Goal: Information Seeking & Learning: Learn about a topic

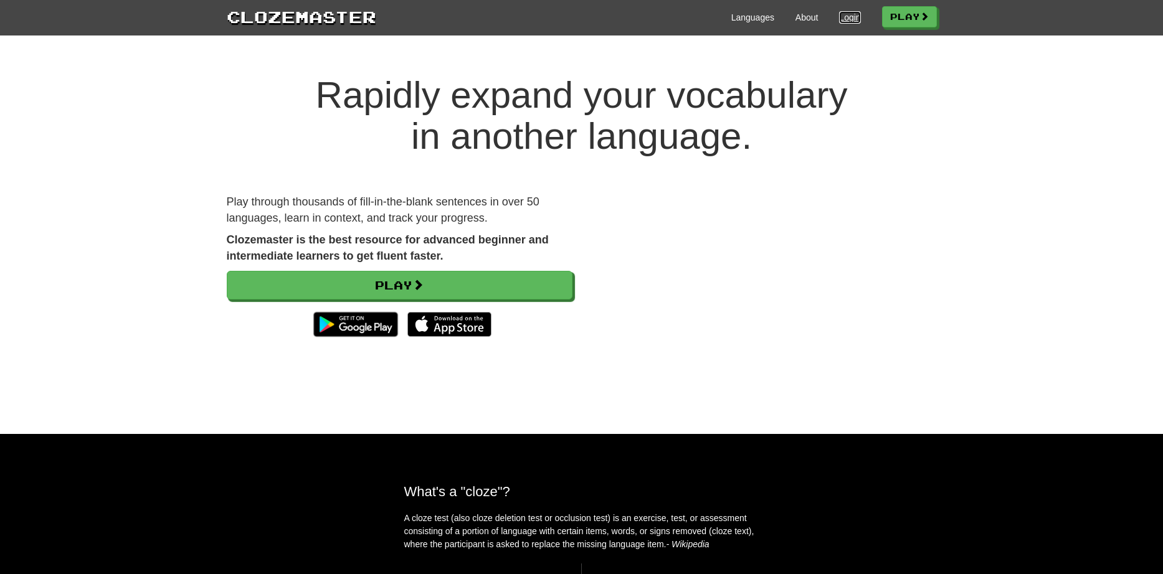
click at [849, 15] on link "Login" at bounding box center [849, 17] width 21 height 12
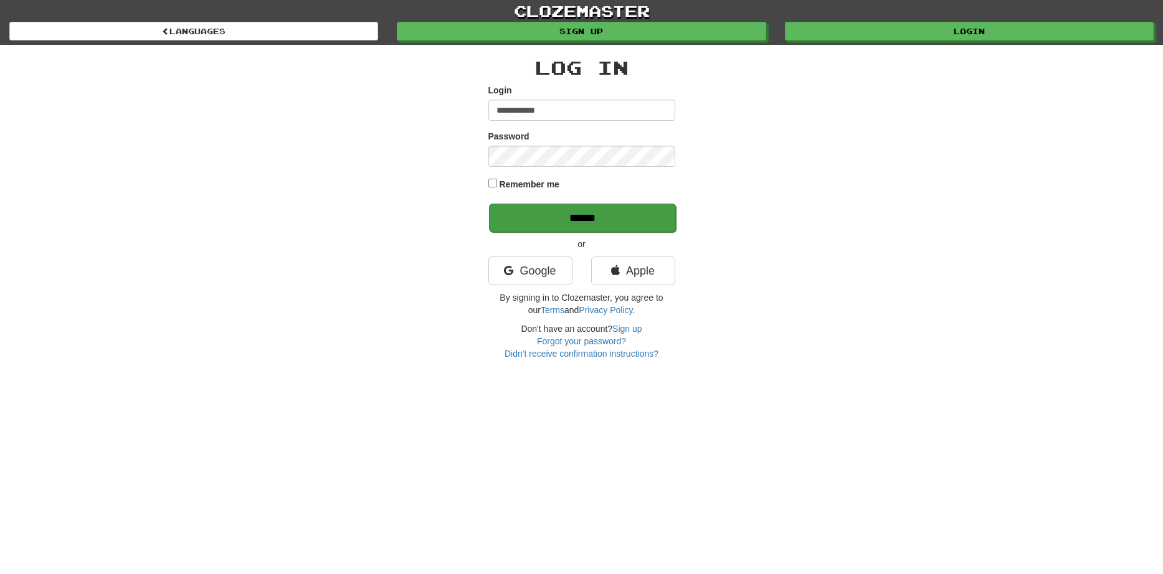
type input "**********"
click at [591, 215] on input "******" at bounding box center [582, 218] width 187 height 29
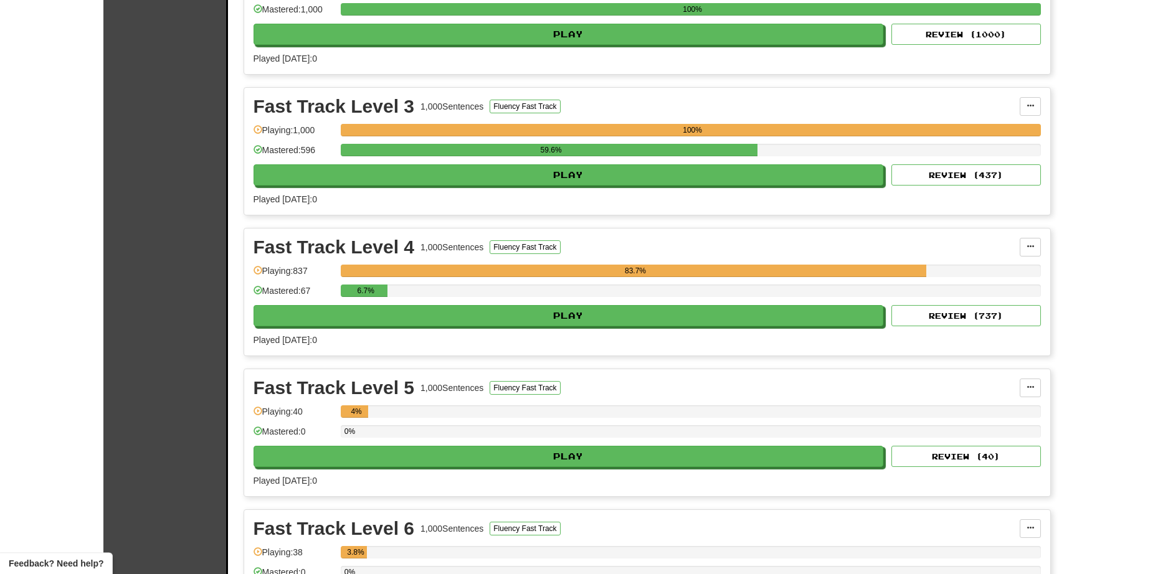
scroll to position [1719, 0]
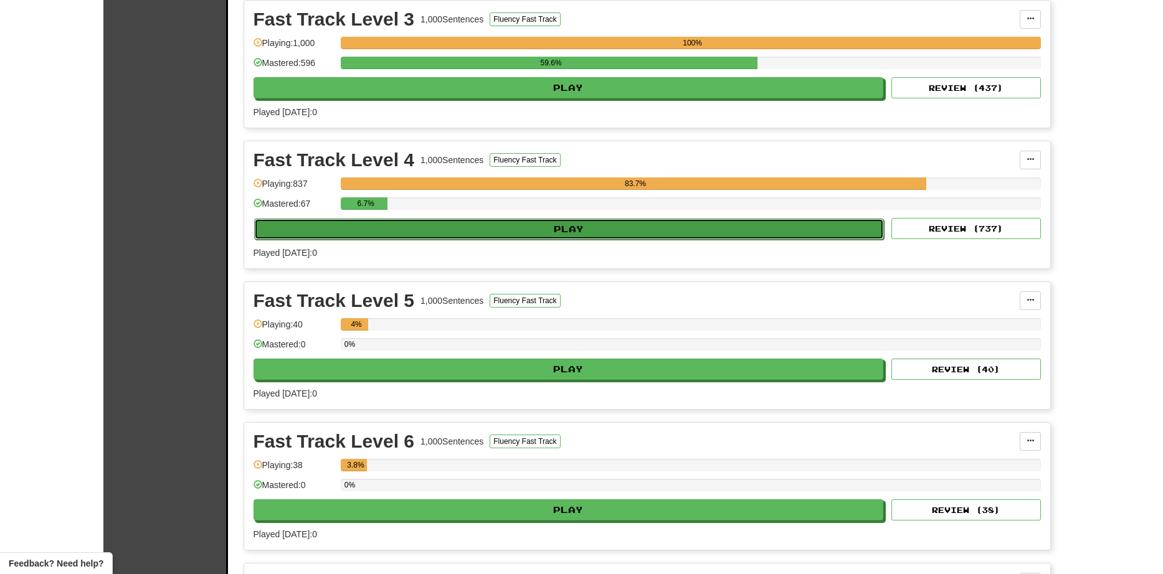
click at [480, 226] on button "Play" at bounding box center [569, 229] width 630 height 21
select select "**"
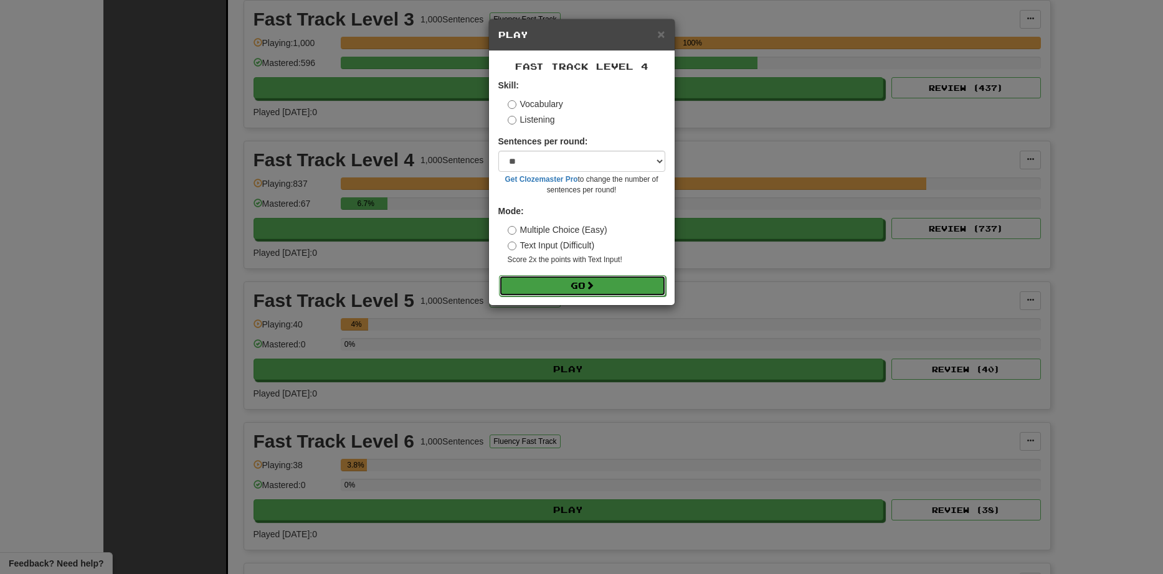
click at [566, 286] on button "Go" at bounding box center [582, 285] width 167 height 21
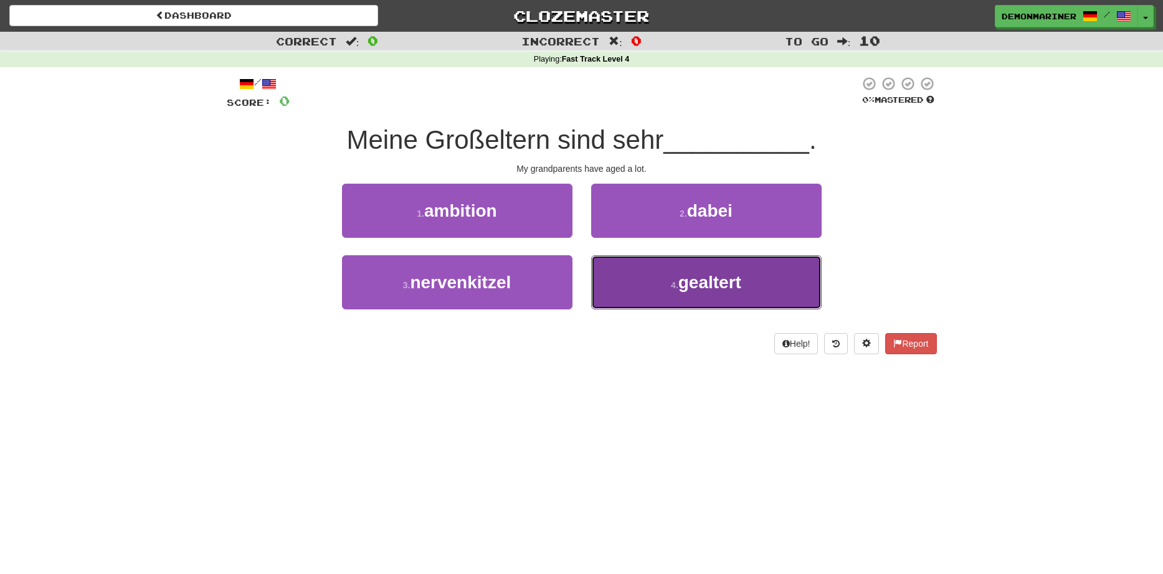
click at [683, 281] on span "gealtert" at bounding box center [709, 282] width 63 height 19
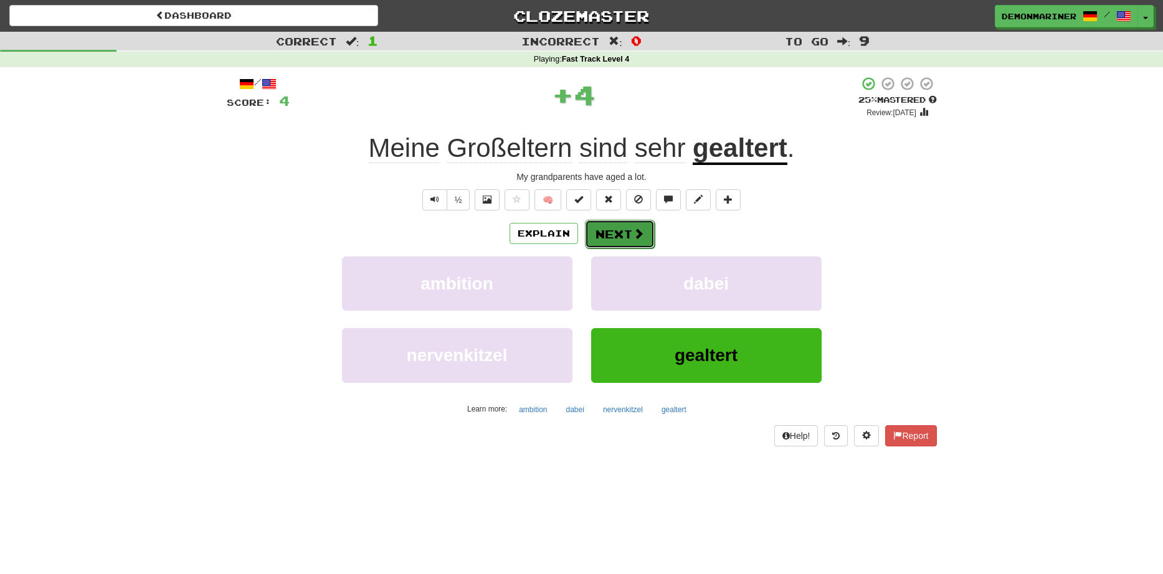
click at [595, 230] on button "Next" at bounding box center [620, 234] width 70 height 29
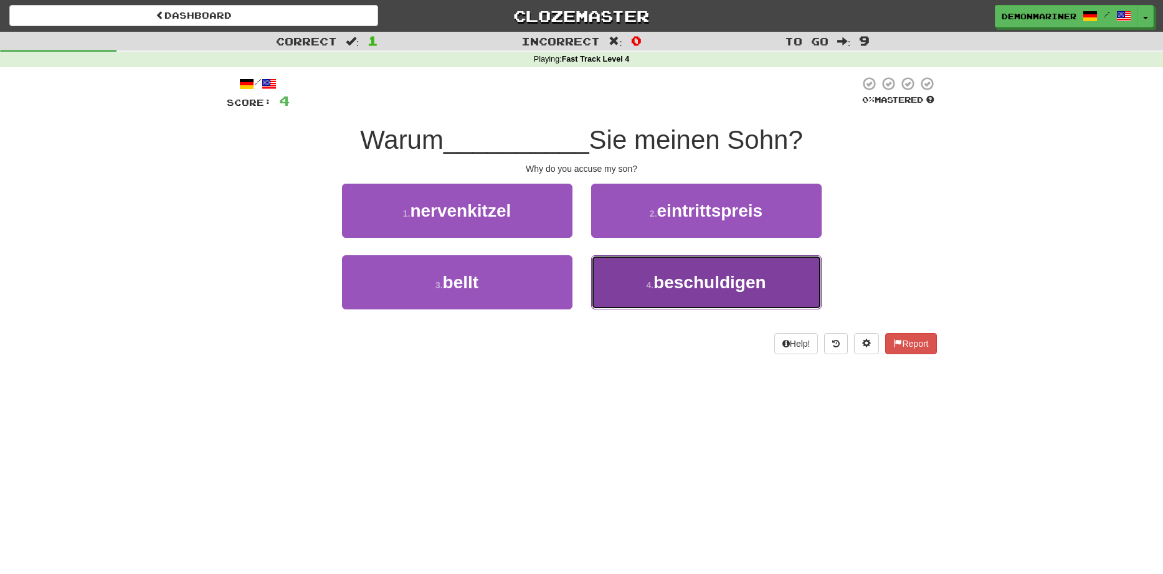
click at [695, 296] on button "4 . beschuldigen" at bounding box center [706, 282] width 230 height 54
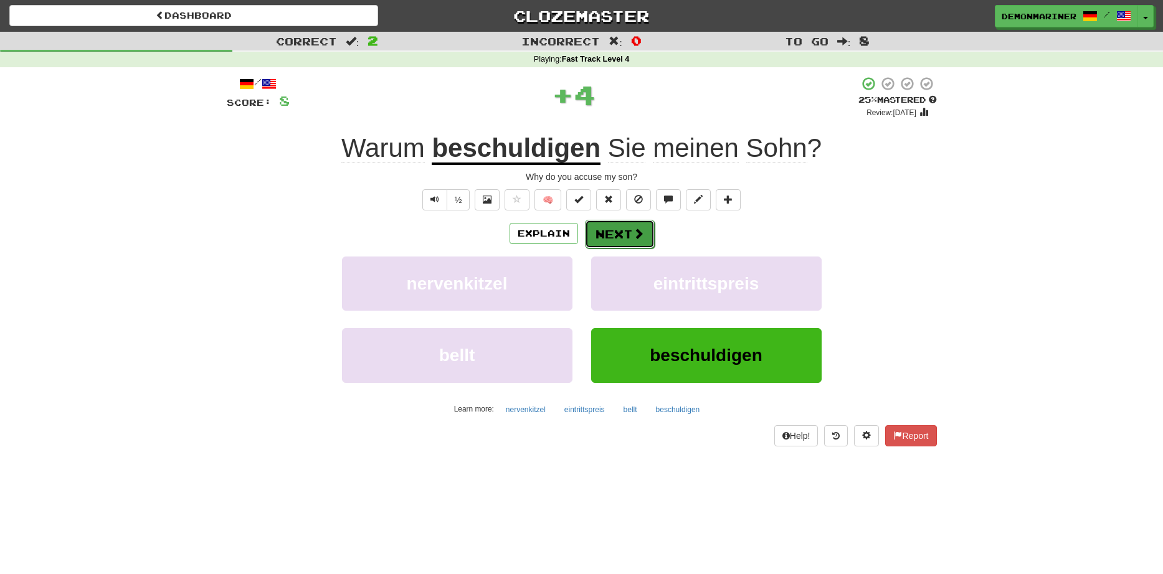
click at [614, 228] on button "Next" at bounding box center [620, 234] width 70 height 29
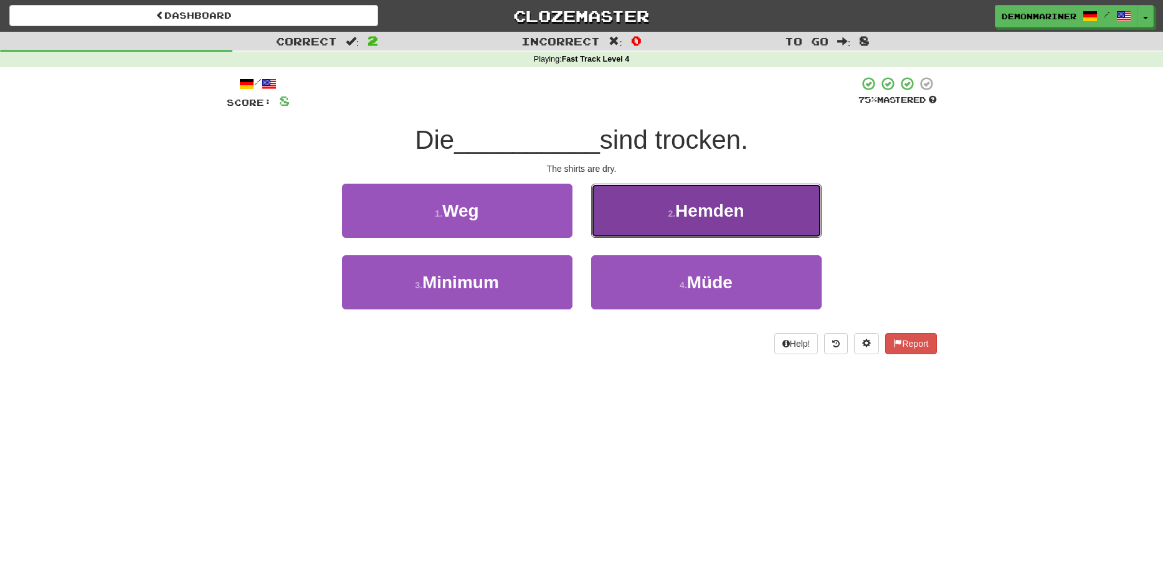
click at [692, 208] on span "Hemden" at bounding box center [709, 210] width 69 height 19
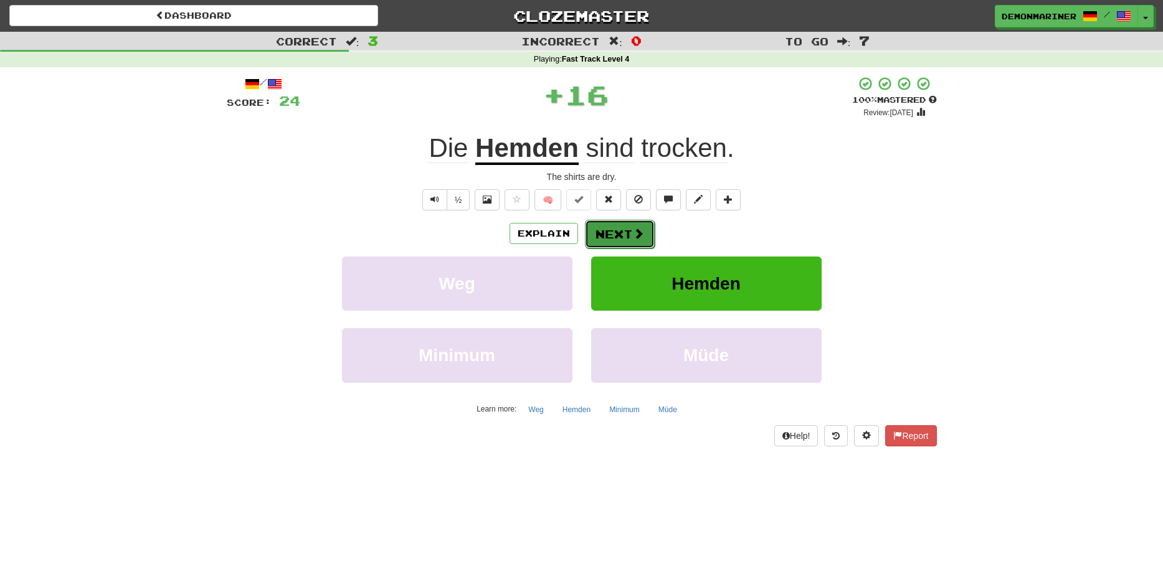
click at [642, 227] on button "Next" at bounding box center [620, 234] width 70 height 29
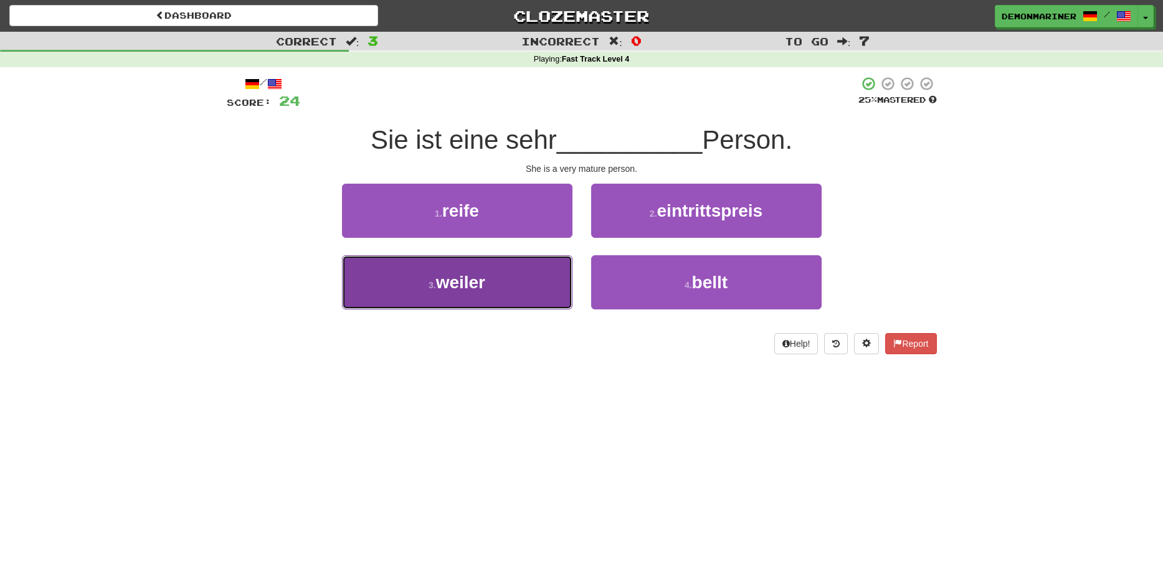
click at [458, 273] on span "weiler" at bounding box center [460, 282] width 49 height 19
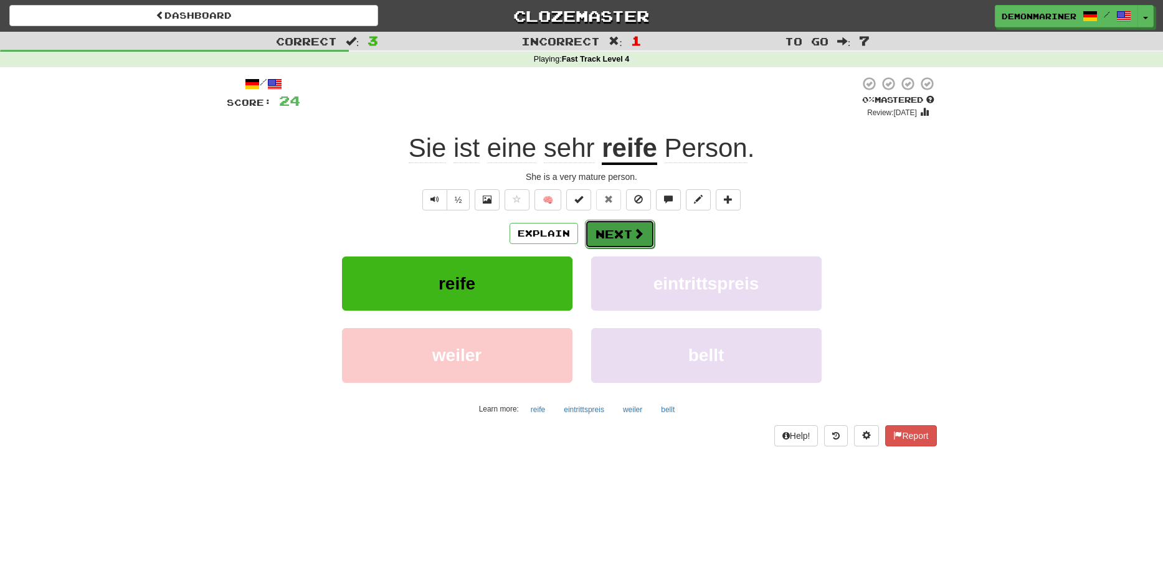
click at [635, 232] on span at bounding box center [638, 233] width 11 height 11
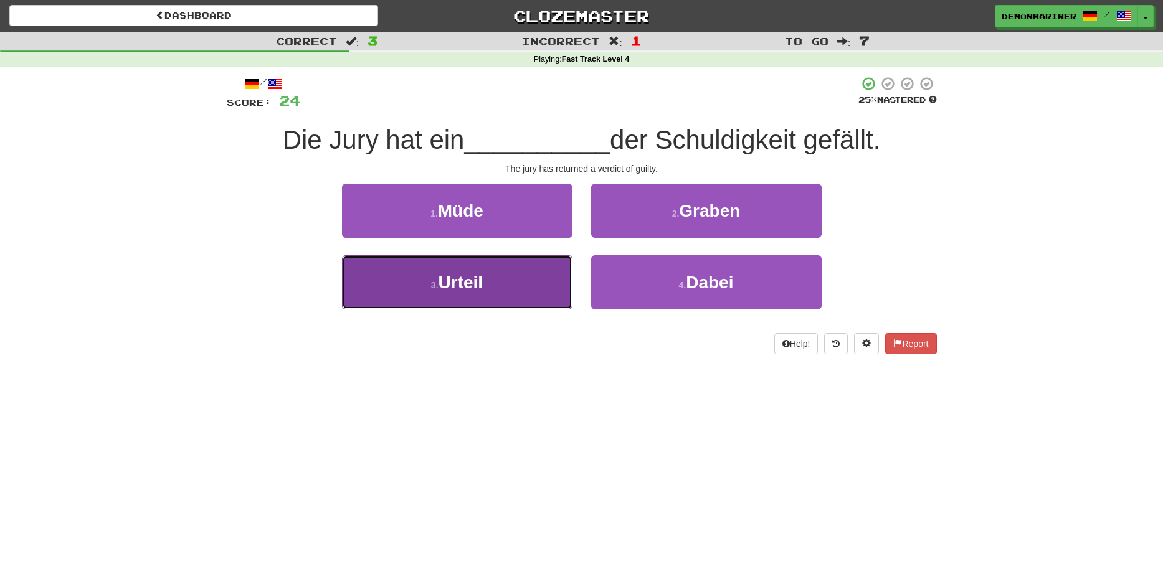
click at [537, 278] on button "3 . Urteil" at bounding box center [457, 282] width 230 height 54
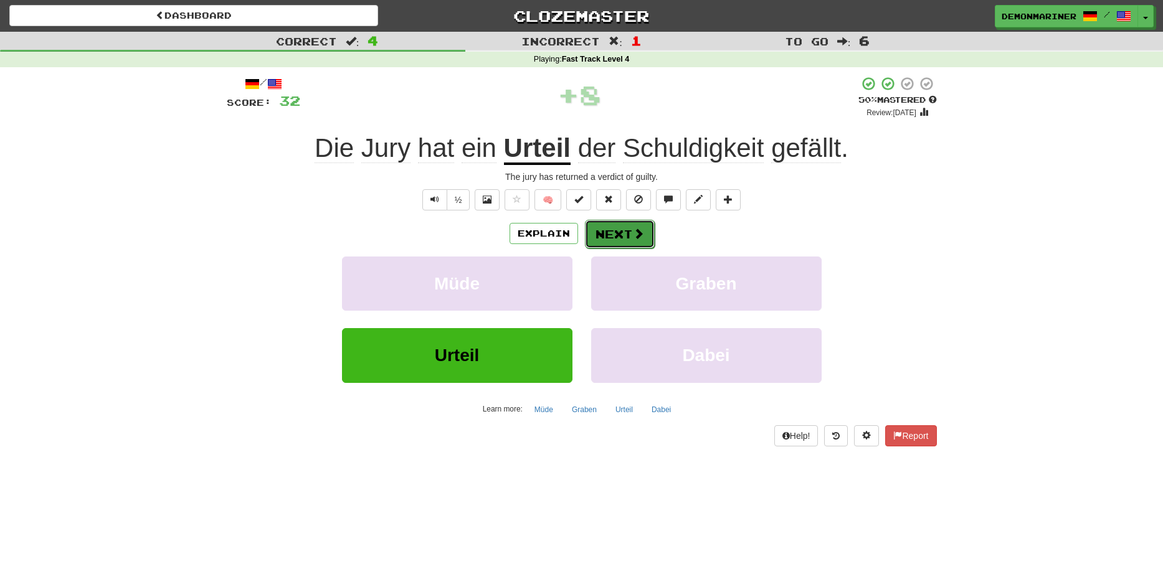
click at [620, 234] on button "Next" at bounding box center [620, 234] width 70 height 29
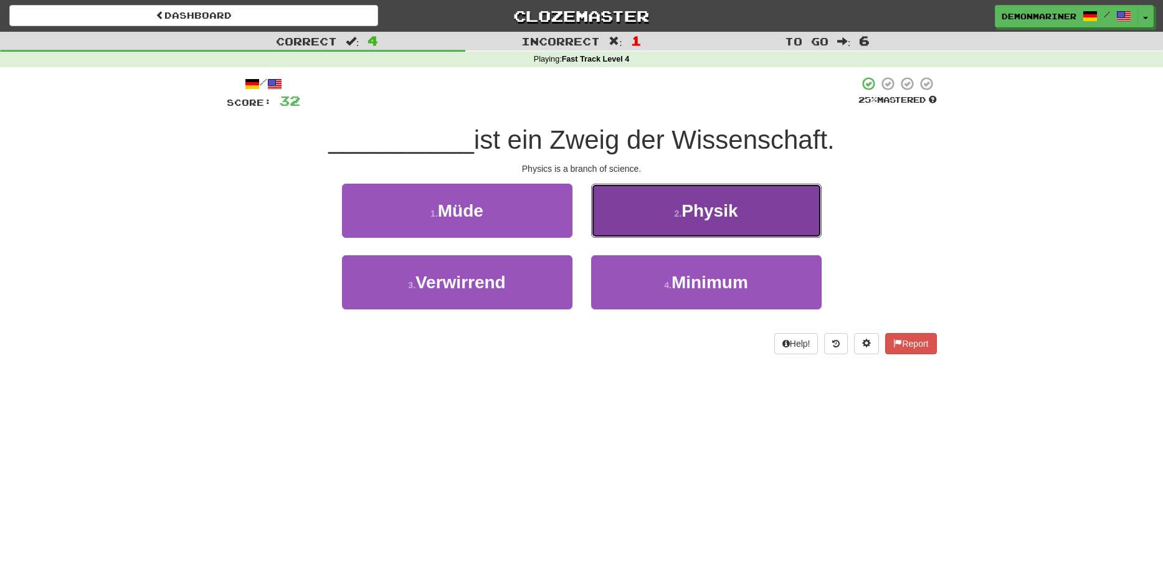
click at [610, 225] on button "2 . Physik" at bounding box center [706, 211] width 230 height 54
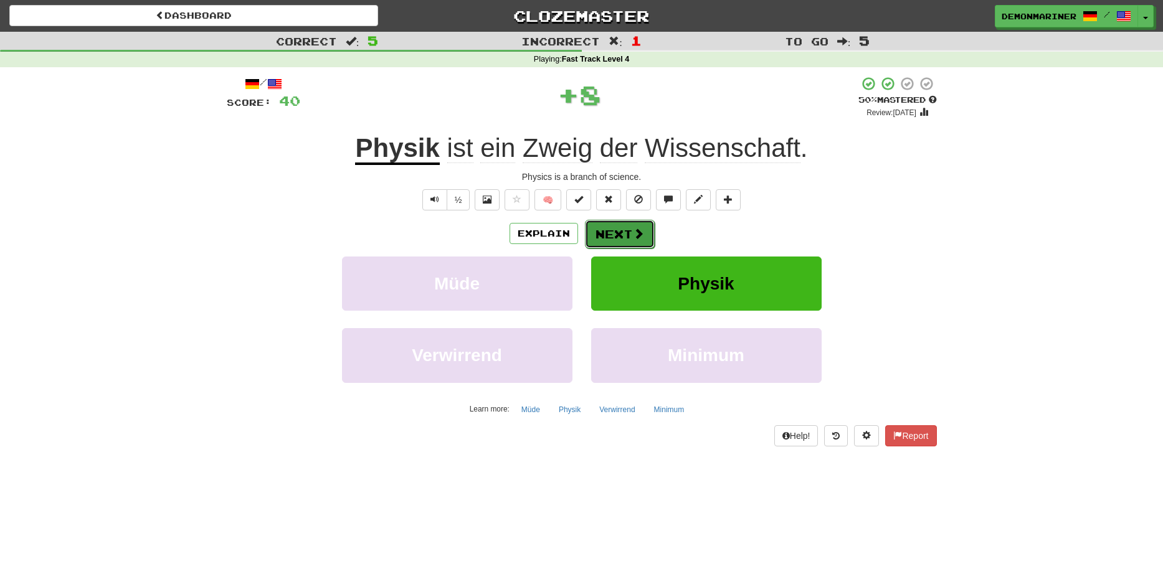
click at [616, 237] on button "Next" at bounding box center [620, 234] width 70 height 29
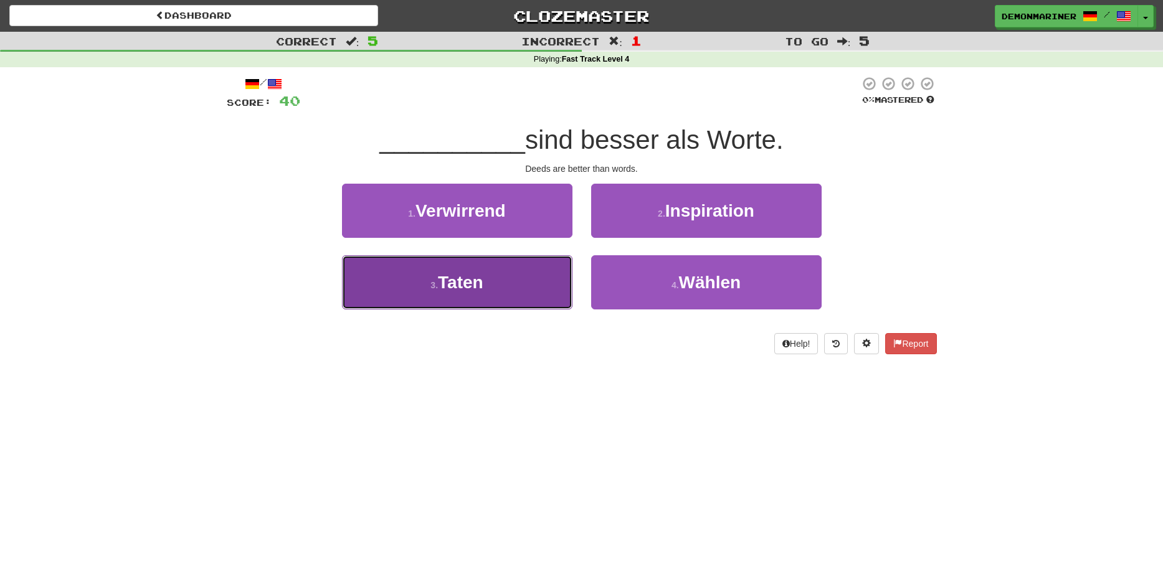
click at [433, 298] on button "3 . Taten" at bounding box center [457, 282] width 230 height 54
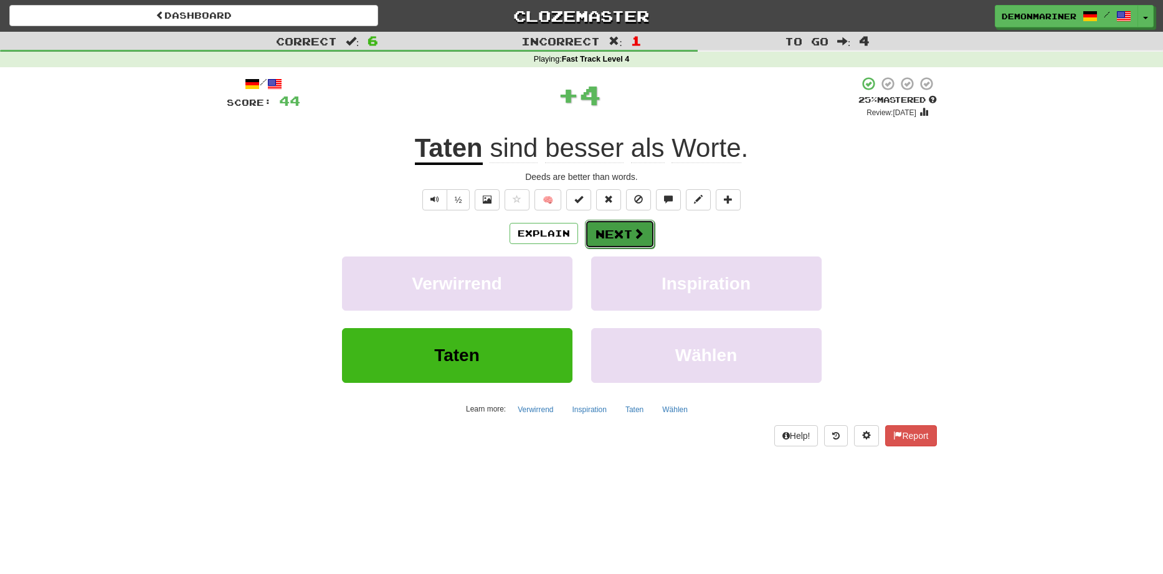
click at [623, 232] on button "Next" at bounding box center [620, 234] width 70 height 29
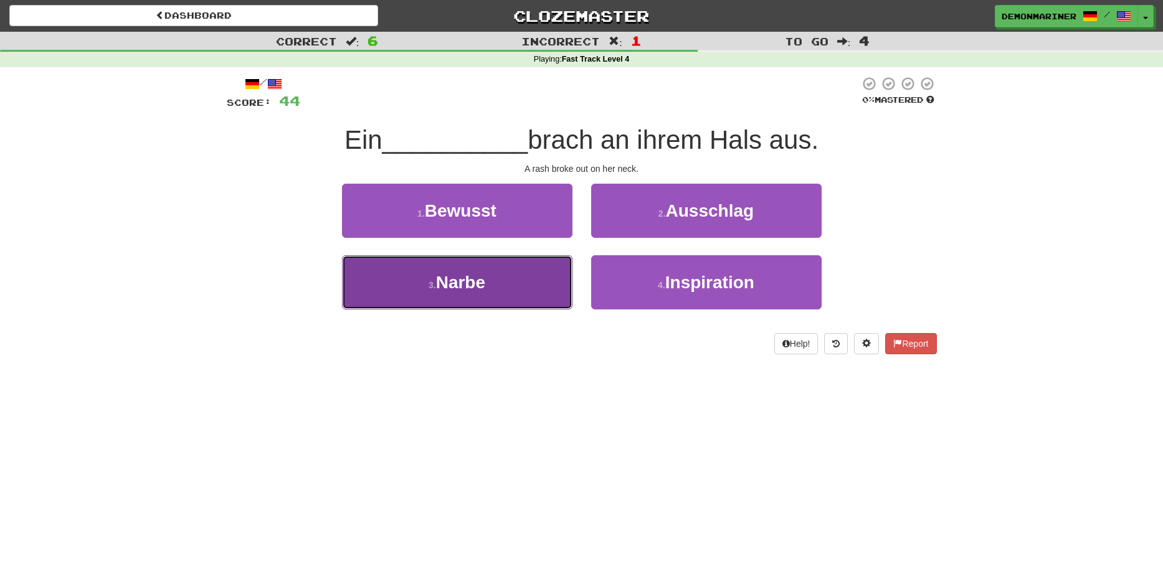
click at [443, 292] on span "Narbe" at bounding box center [460, 282] width 49 height 19
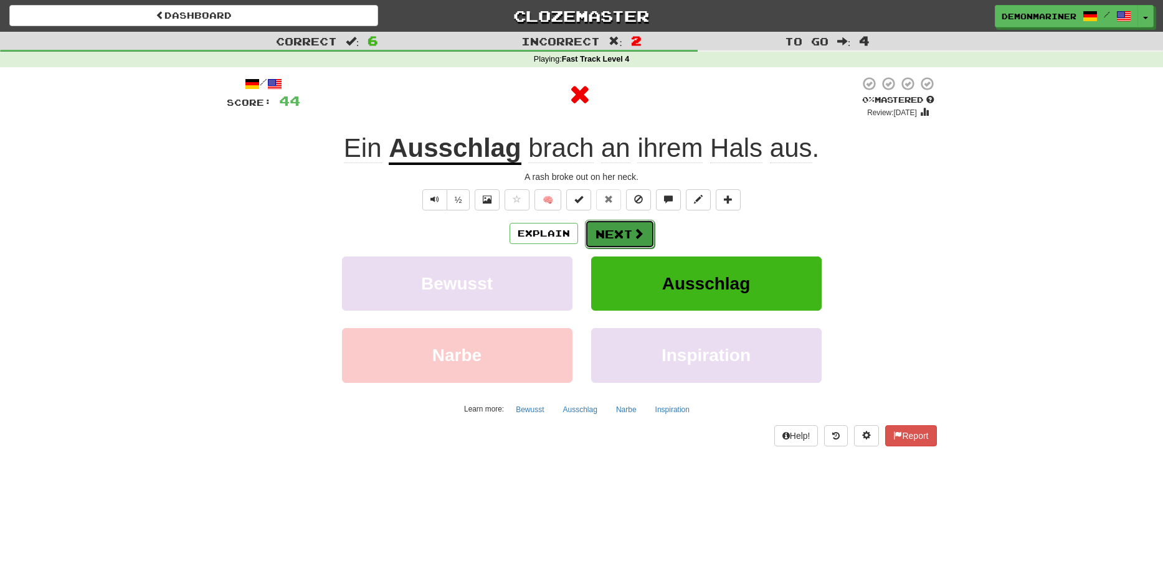
click at [598, 233] on button "Next" at bounding box center [620, 234] width 70 height 29
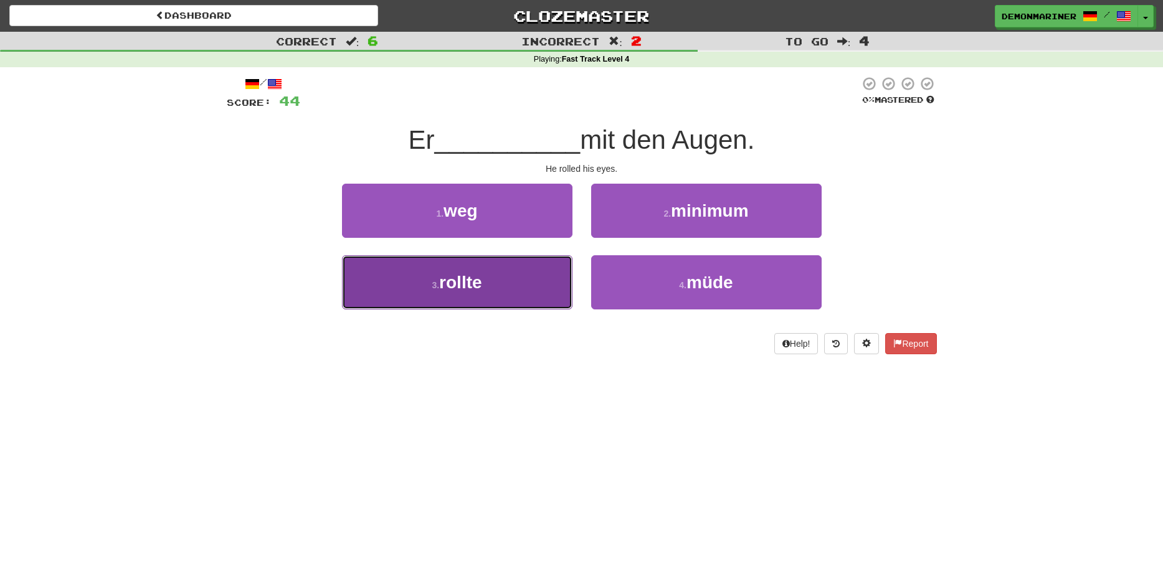
click at [460, 278] on span "rollte" at bounding box center [460, 282] width 42 height 19
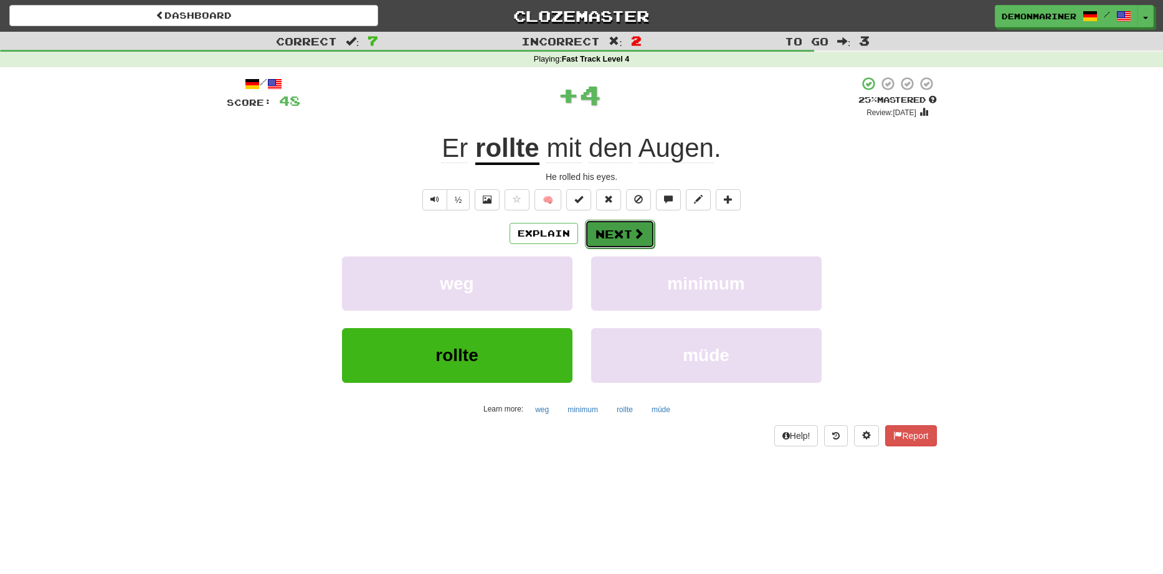
click at [630, 225] on button "Next" at bounding box center [620, 234] width 70 height 29
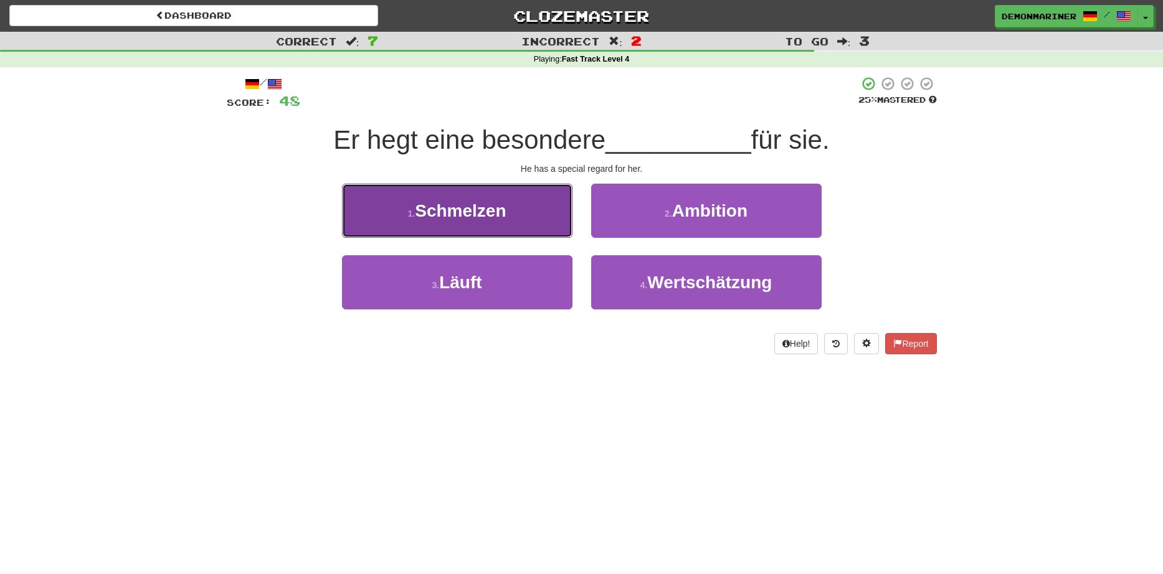
click at [423, 206] on span "Schmelzen" at bounding box center [460, 210] width 91 height 19
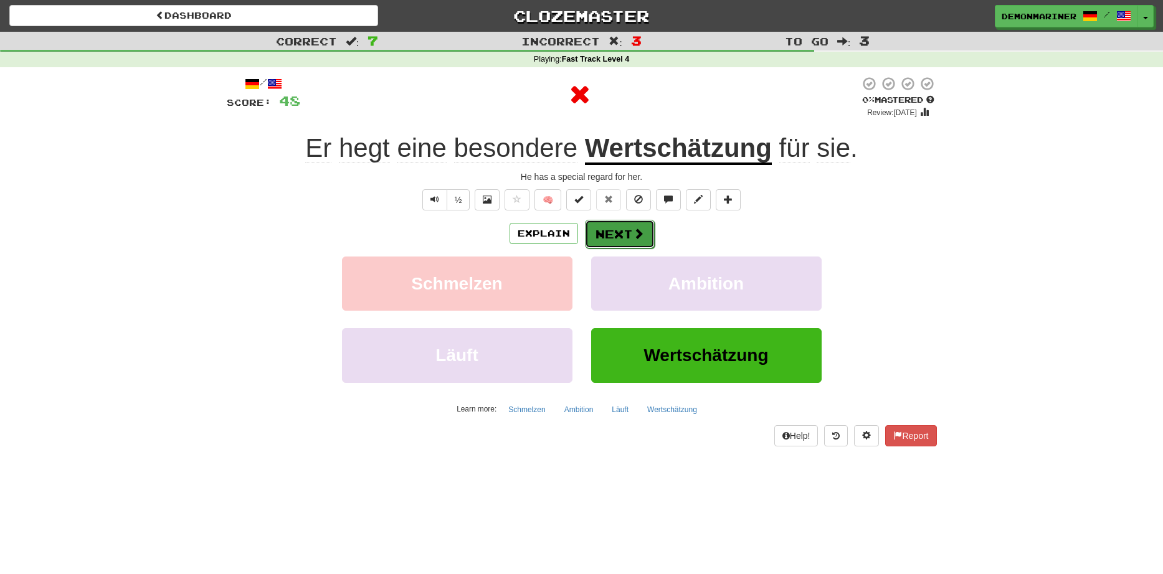
click at [636, 243] on button "Next" at bounding box center [620, 234] width 70 height 29
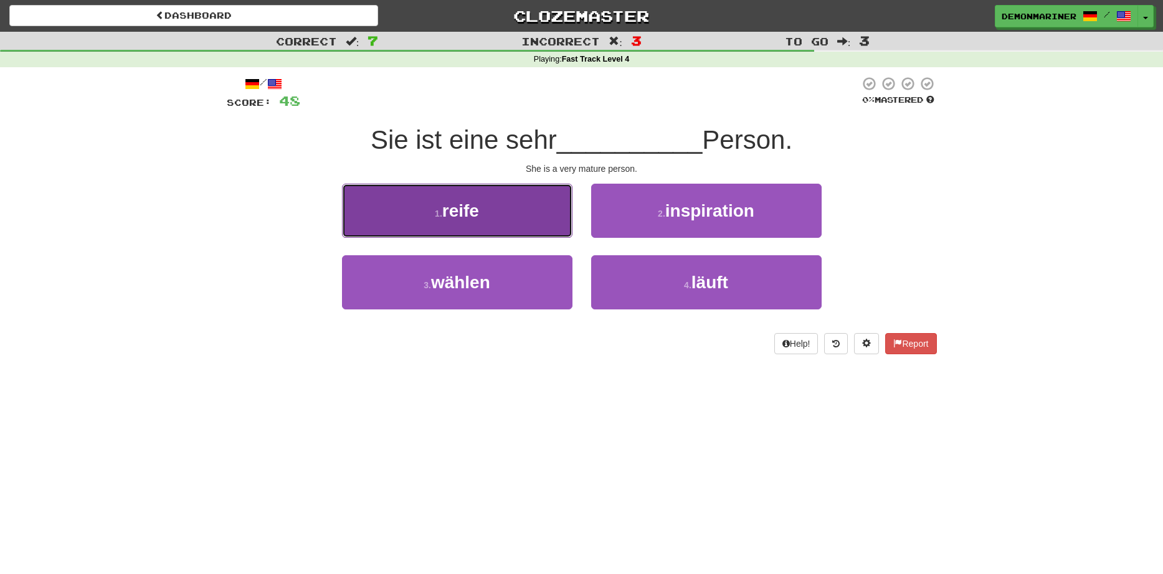
click at [421, 222] on button "1 . reife" at bounding box center [457, 211] width 230 height 54
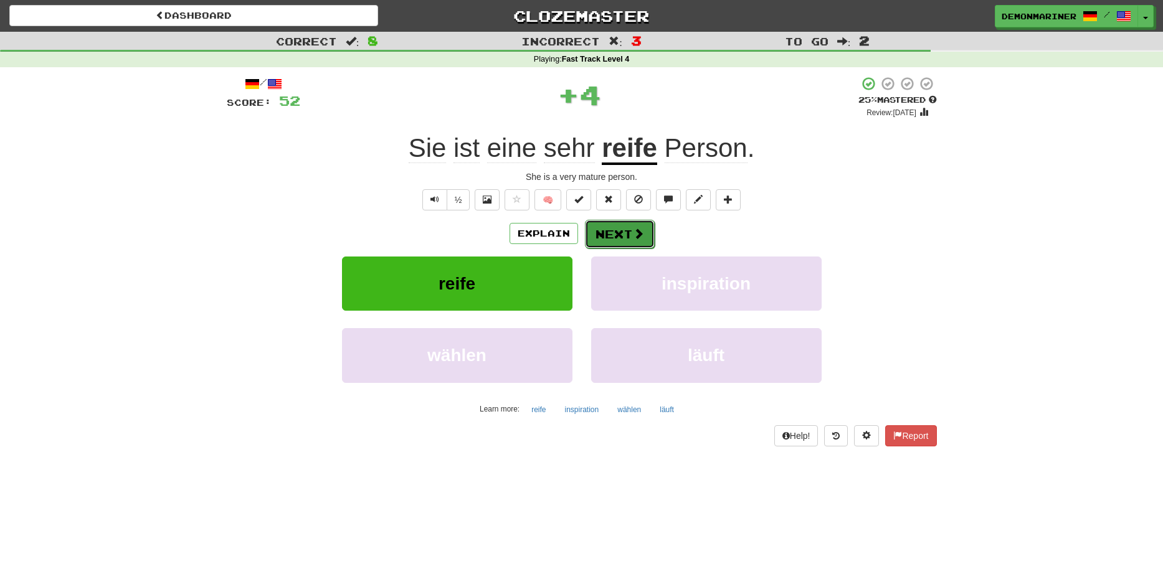
click at [596, 231] on button "Next" at bounding box center [620, 234] width 70 height 29
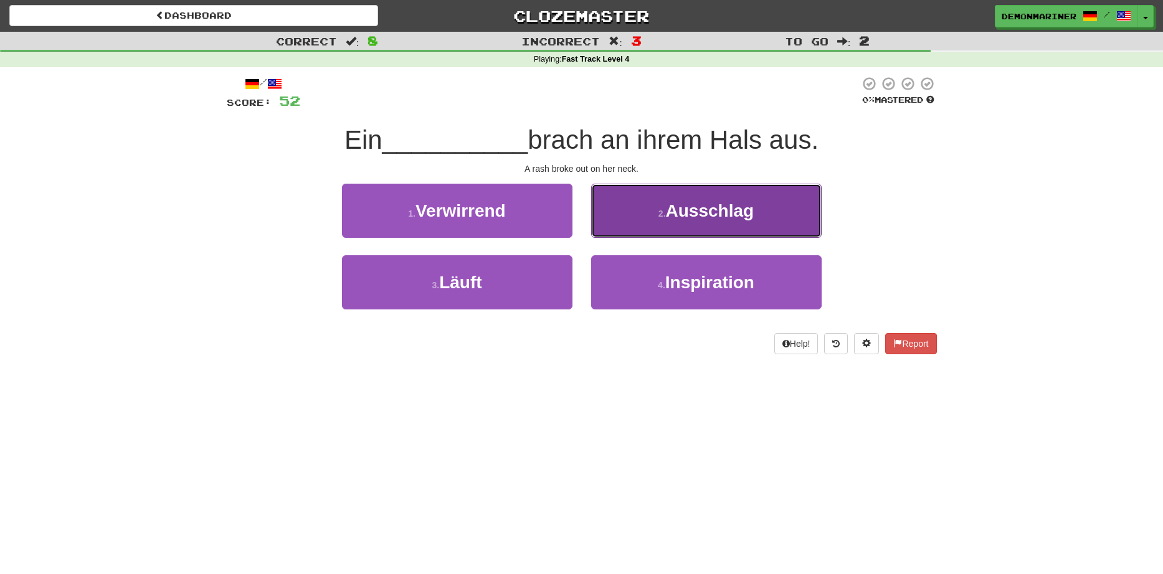
click at [612, 219] on button "2 . Ausschlag" at bounding box center [706, 211] width 230 height 54
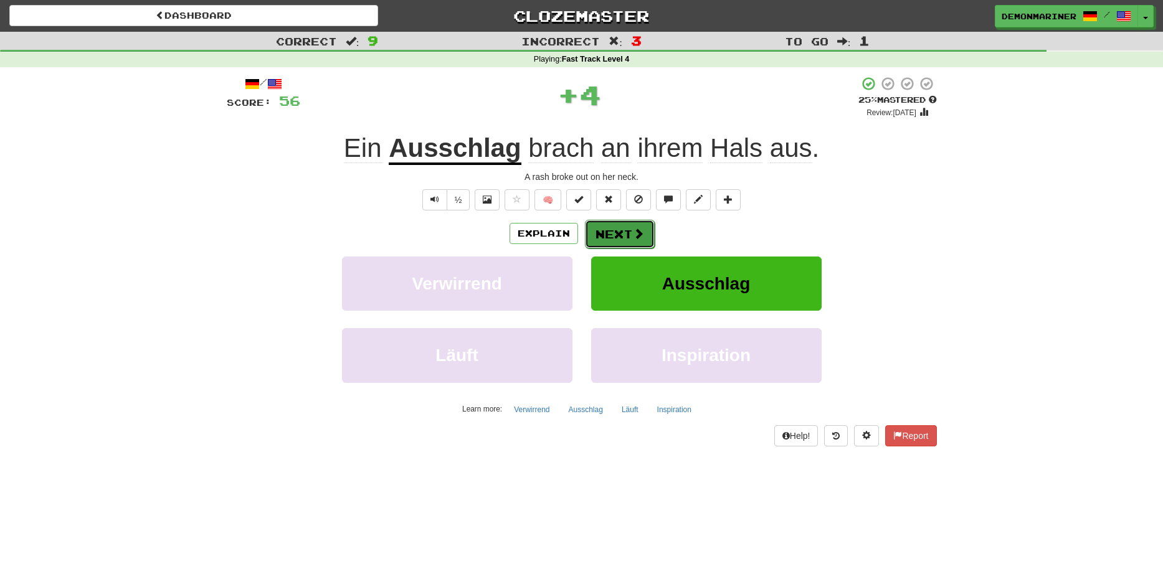
click at [607, 232] on button "Next" at bounding box center [620, 234] width 70 height 29
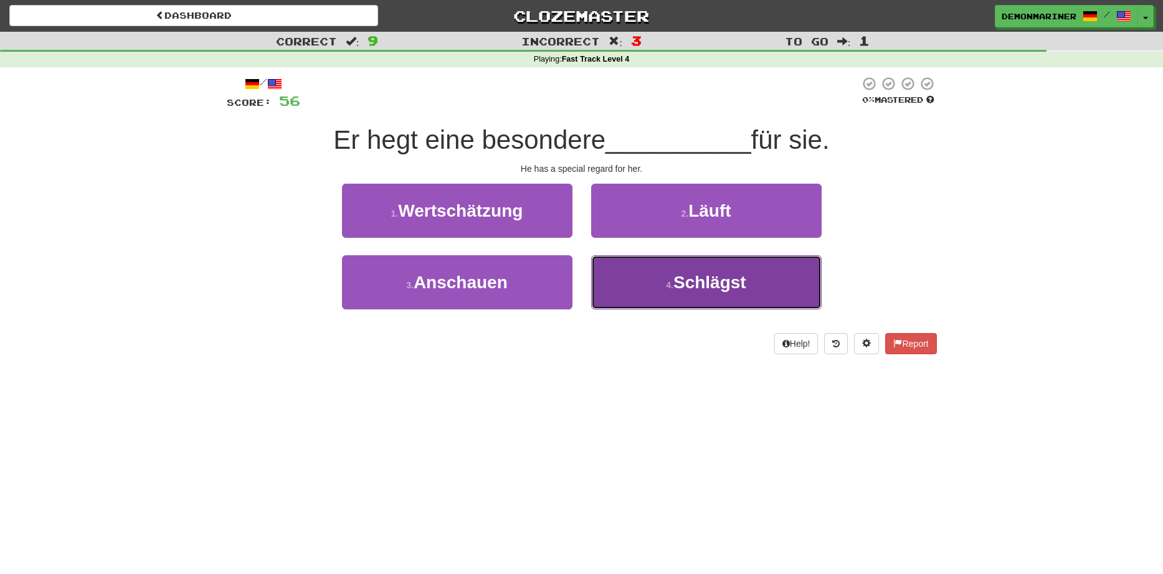
click at [633, 287] on button "4 . Schlägst" at bounding box center [706, 282] width 230 height 54
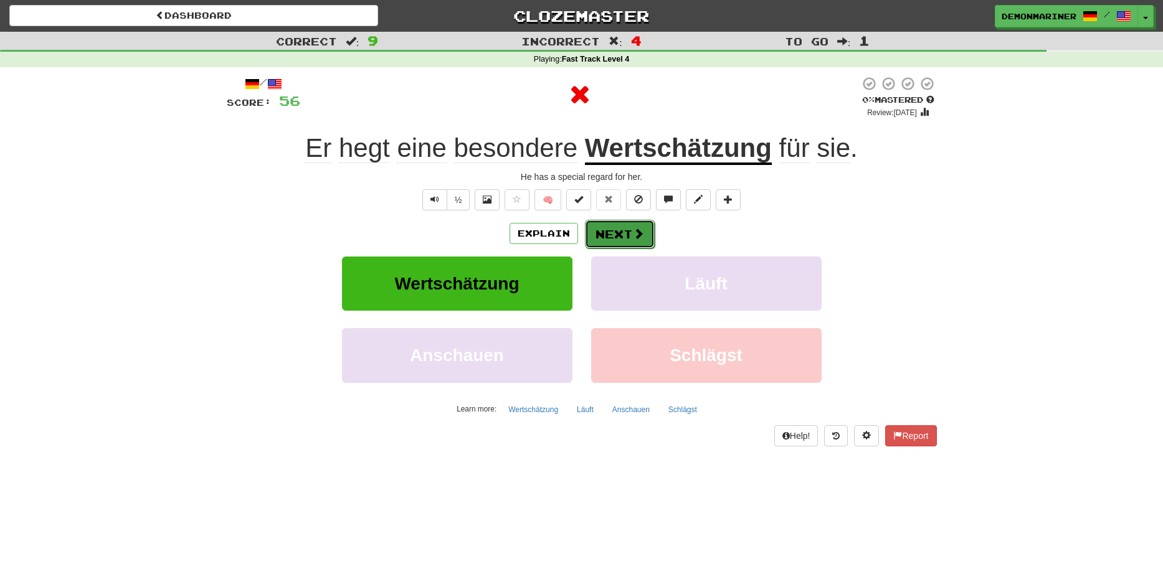
click at [629, 239] on button "Next" at bounding box center [620, 234] width 70 height 29
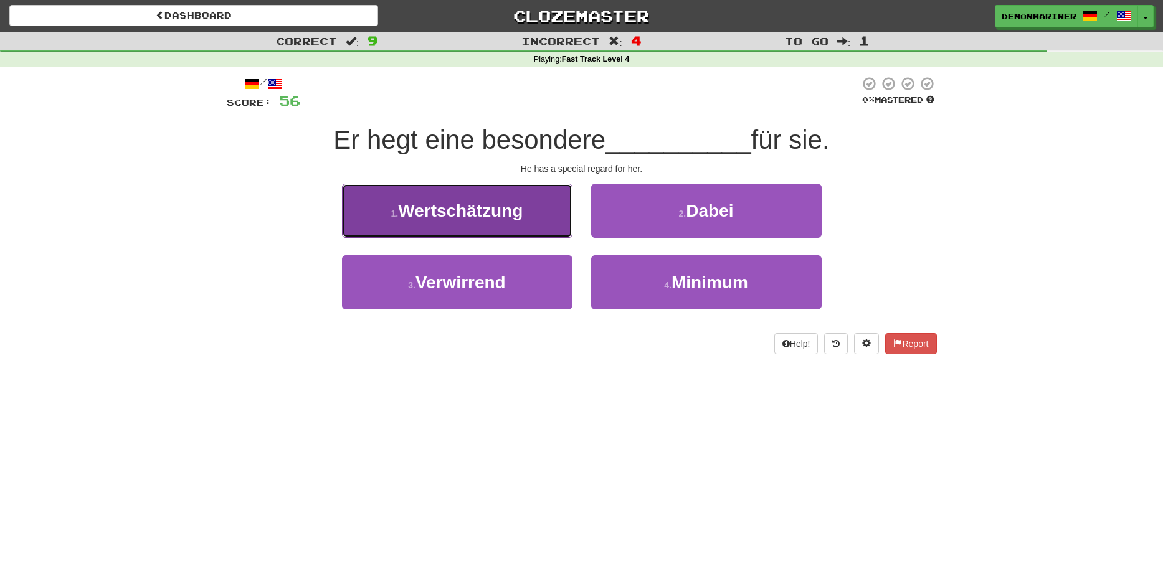
click at [460, 217] on span "Wertschätzung" at bounding box center [460, 210] width 125 height 19
